Goal: Task Accomplishment & Management: Use online tool/utility

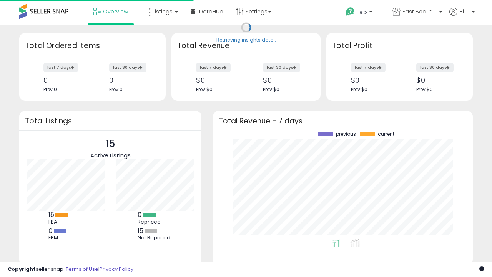
scroll to position [107, 245]
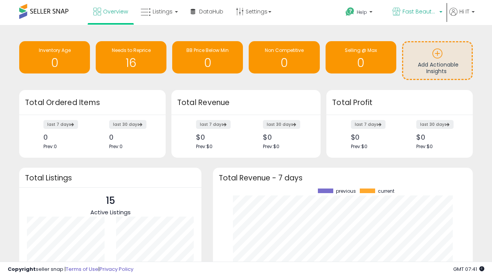
click at [417, 12] on span "Fast Beauty ([GEOGRAPHIC_DATA])" at bounding box center [420, 12] width 35 height 8
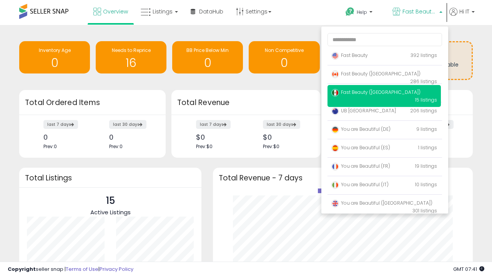
click at [384, 112] on p "UB Australia 206 listings" at bounding box center [384, 110] width 113 height 15
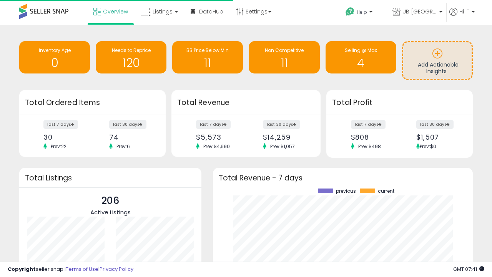
scroll to position [107, 245]
click at [158, 12] on span "Listings" at bounding box center [163, 12] width 20 height 8
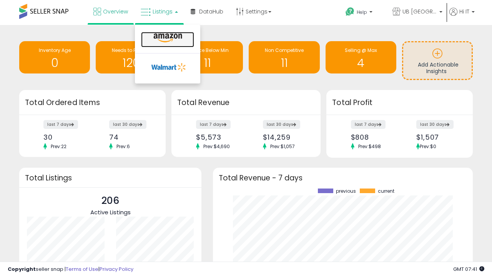
click at [167, 38] on icon at bounding box center [167, 38] width 33 height 10
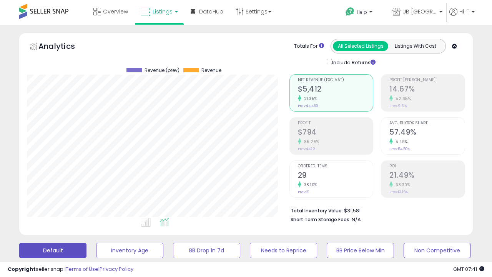
scroll to position [158, 262]
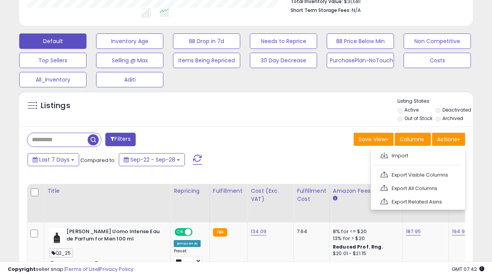
click at [384, 154] on span at bounding box center [384, 155] width 7 height 6
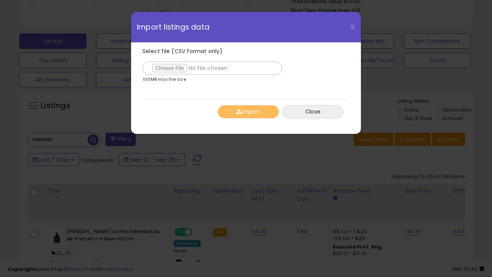
type input "**********"
click at [248, 112] on button "Import" at bounding box center [249, 111] width 62 height 13
